Goal: Information Seeking & Learning: Learn about a topic

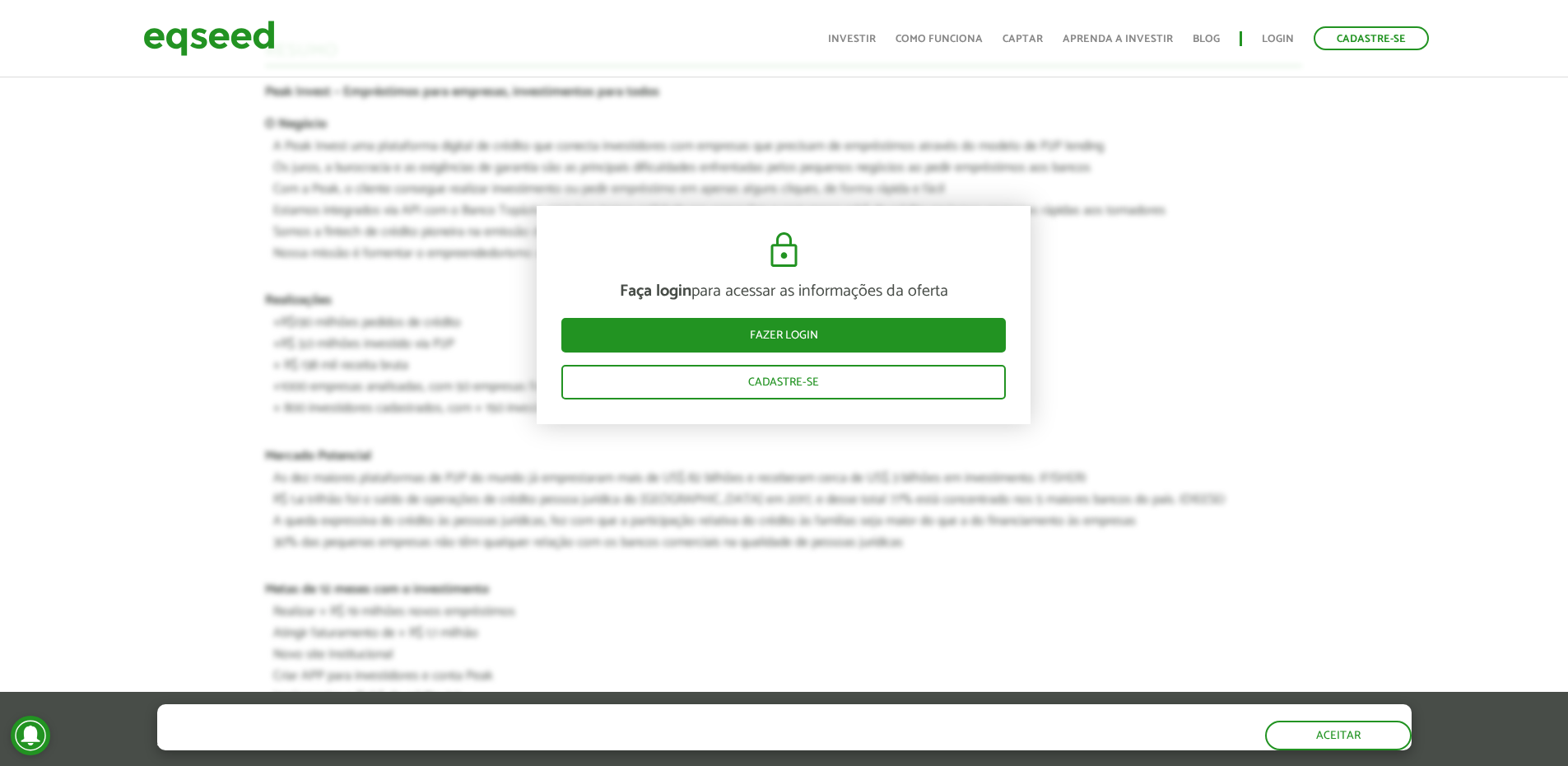
scroll to position [1646, 0]
